Goal: Browse casually: Explore the website without a specific task or goal

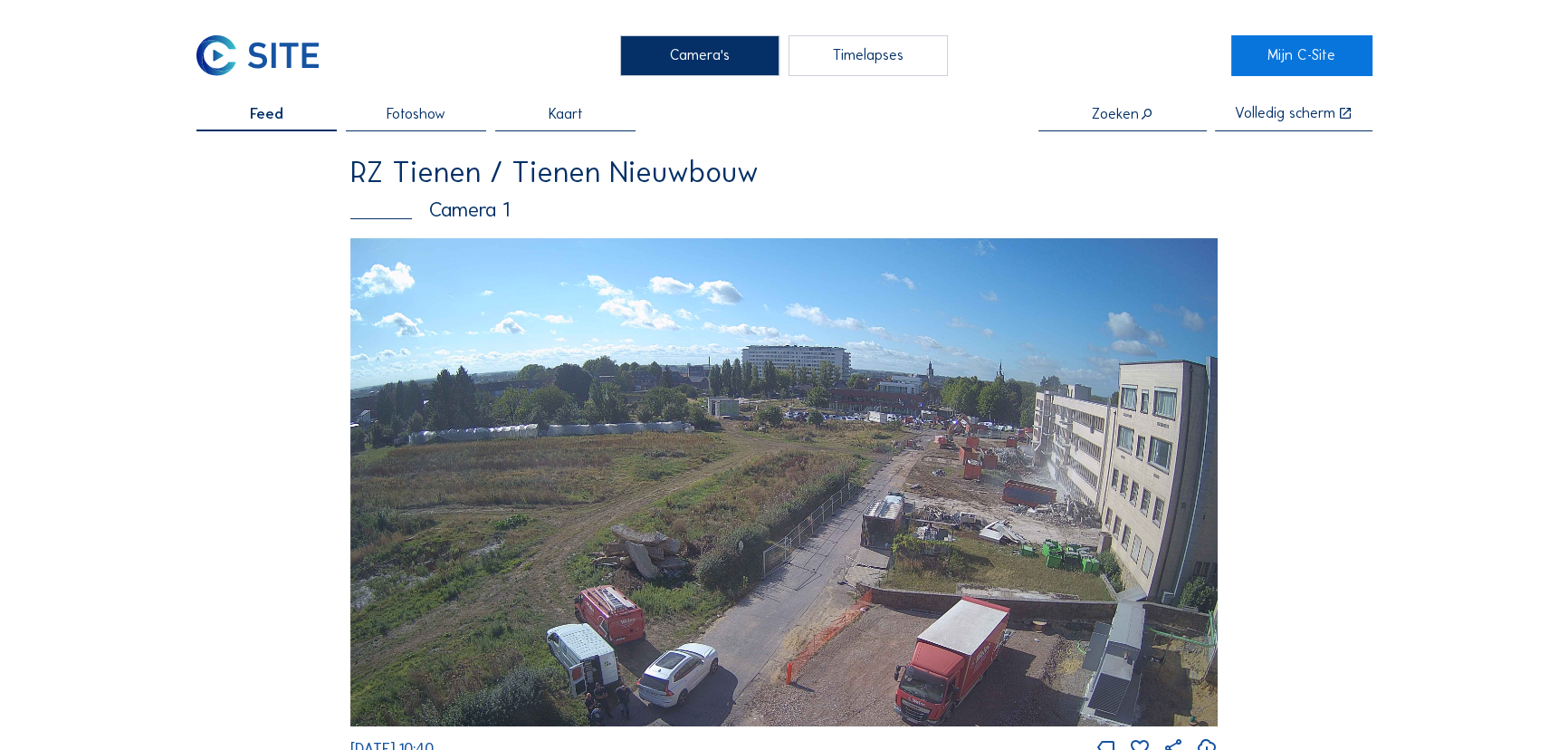
click at [1023, 558] on img at bounding box center [784, 482] width 868 height 489
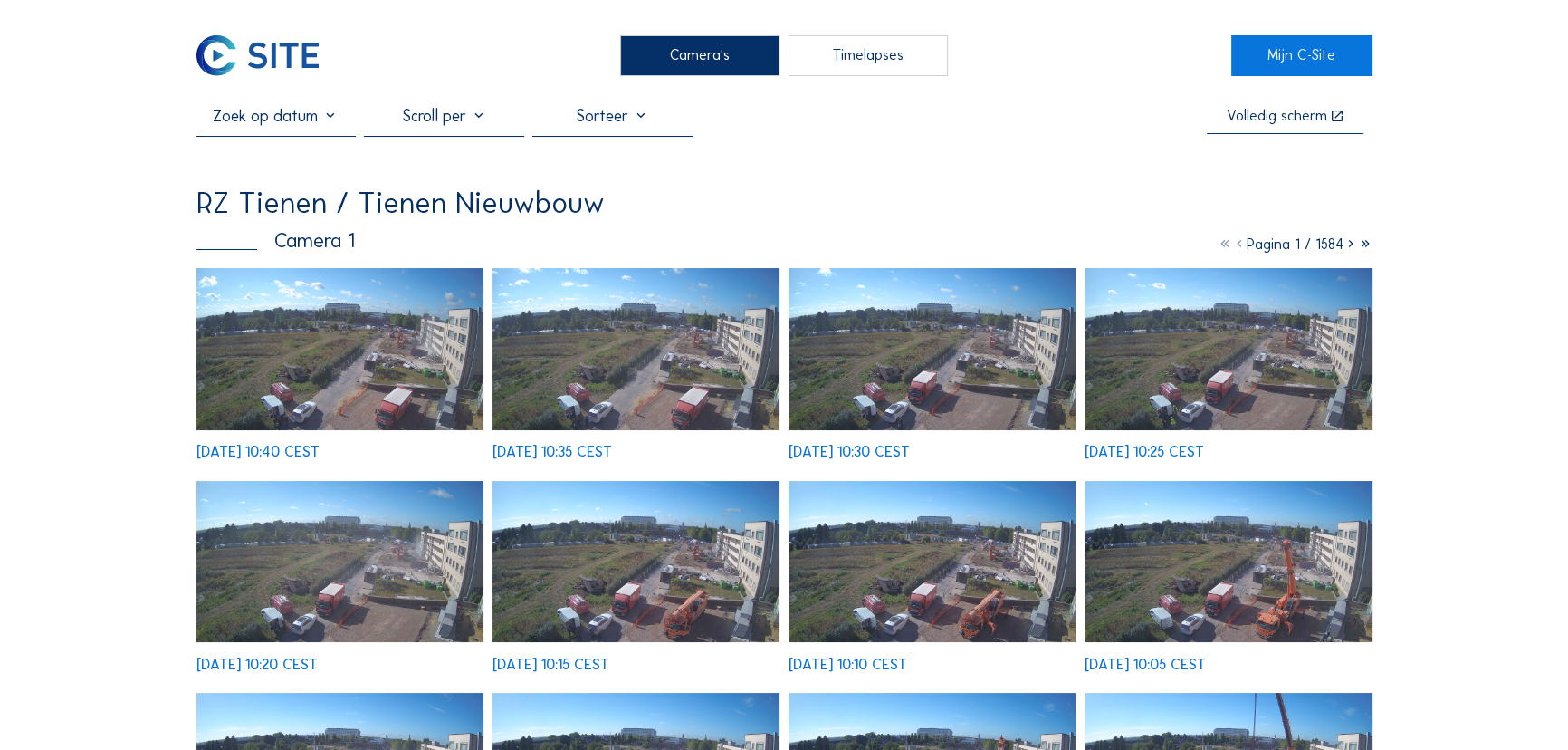
drag, startPoint x: 1267, startPoint y: 125, endPoint x: 1268, endPoint y: 222, distance: 97.0
click at [1268, 123] on div "Volledig scherm" at bounding box center [1277, 116] width 100 height 16
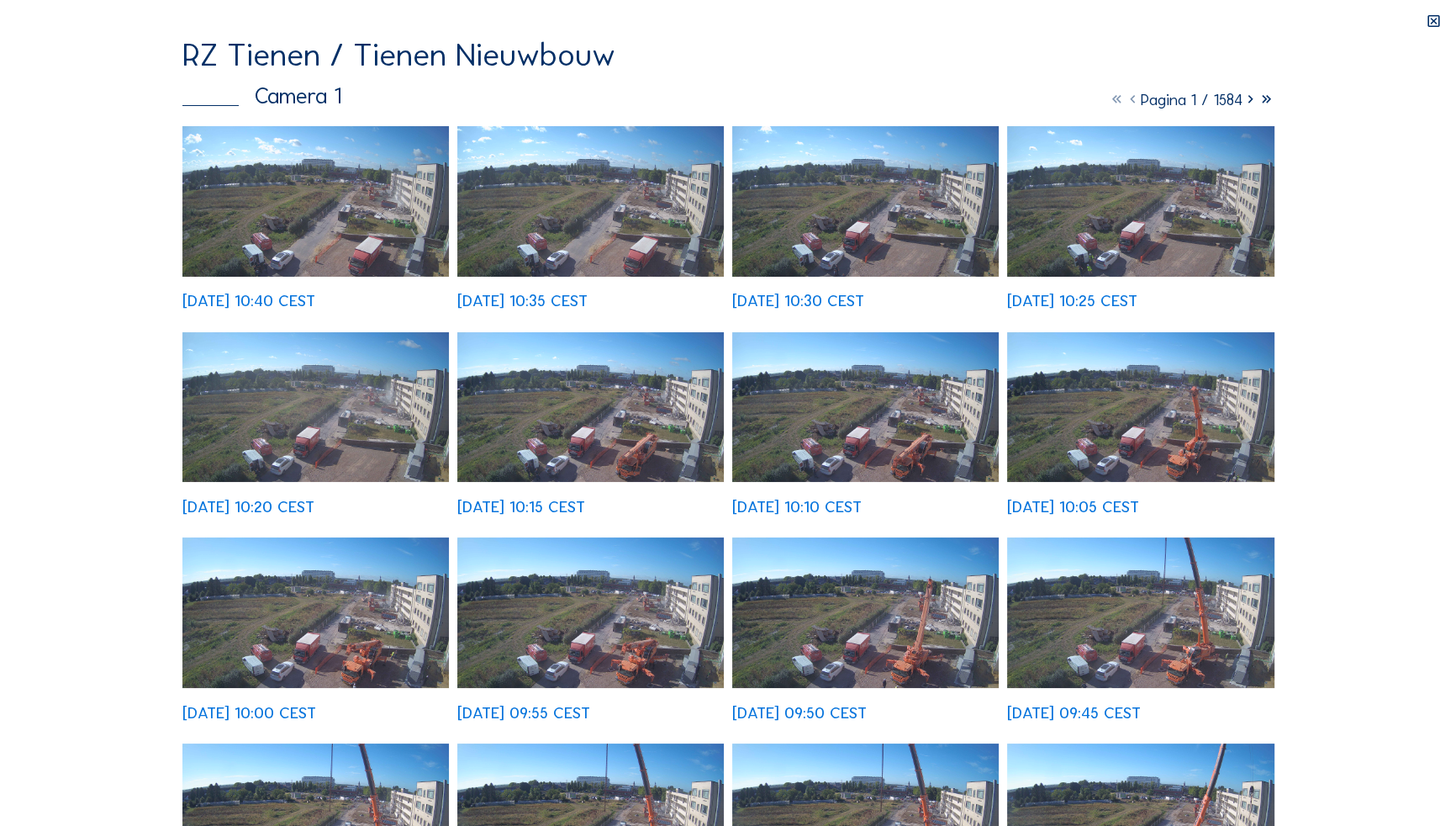
click at [328, 248] on img at bounding box center [316, 201] width 268 height 150
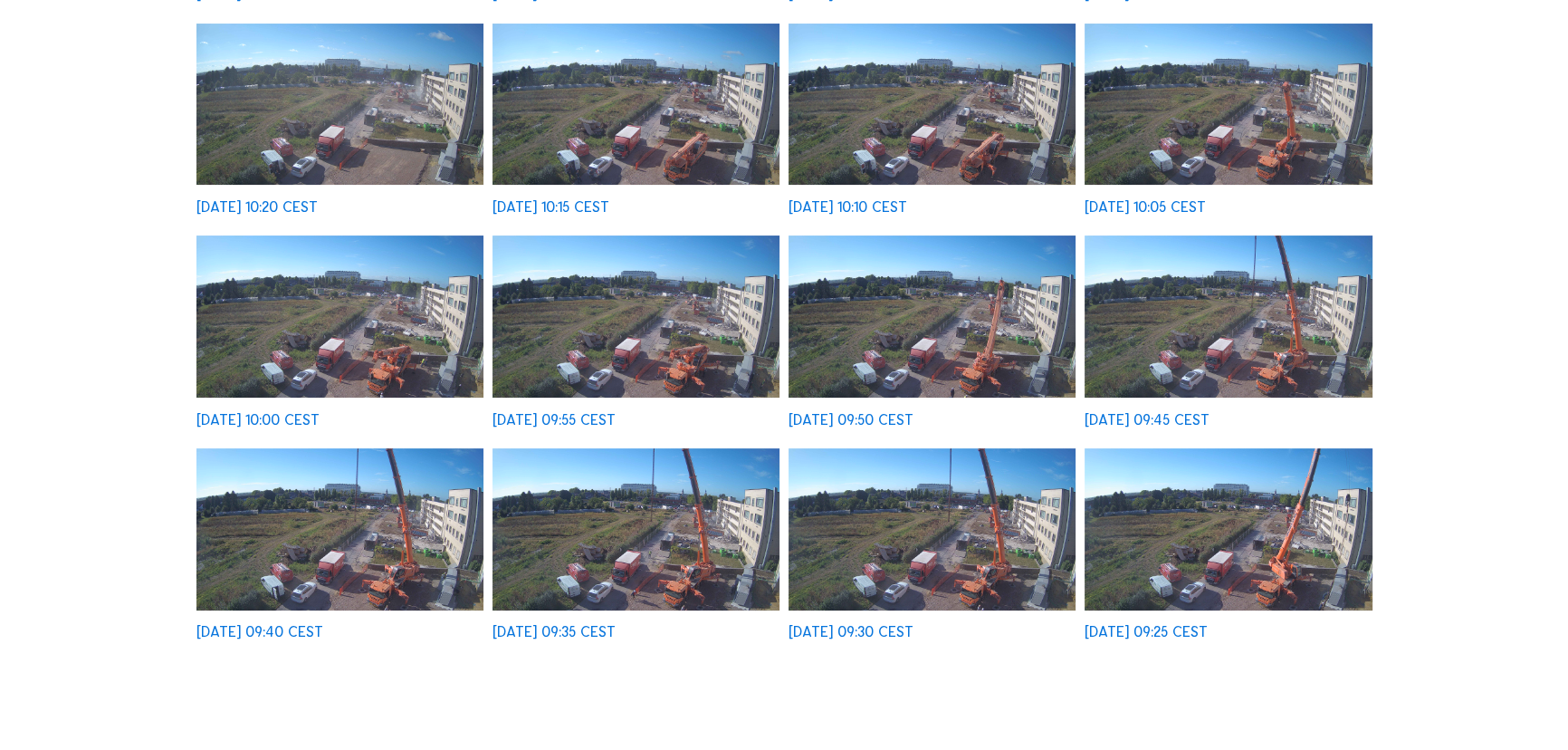
scroll to position [247, 0]
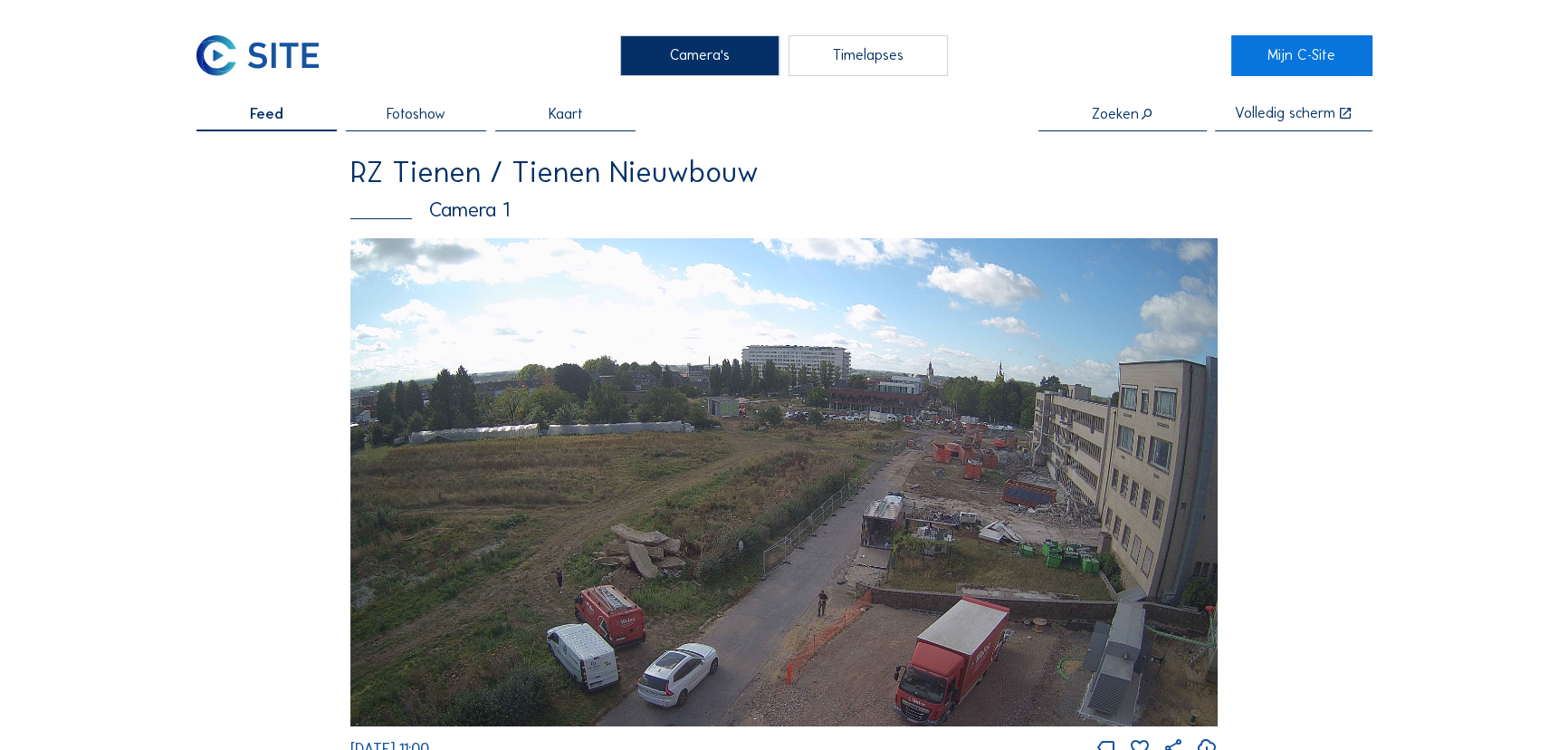
click at [859, 489] on img at bounding box center [784, 482] width 868 height 489
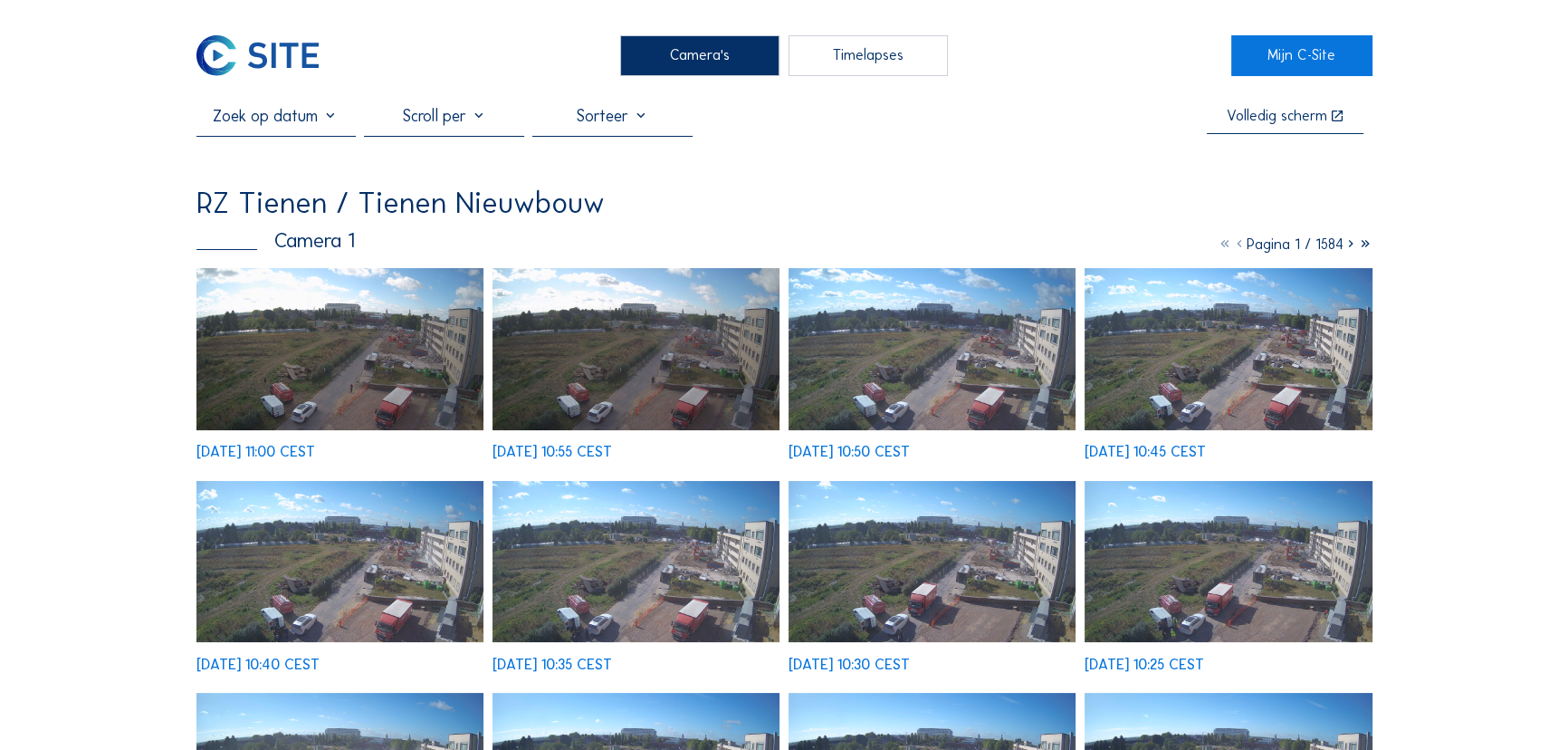
click at [407, 390] on img at bounding box center [340, 349] width 288 height 162
